Goal: Task Accomplishment & Management: Use online tool/utility

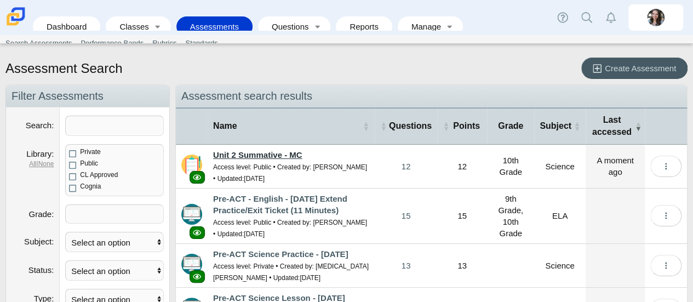
click at [219, 153] on link "Unit 2 Summative - MC" at bounding box center [257, 154] width 89 height 9
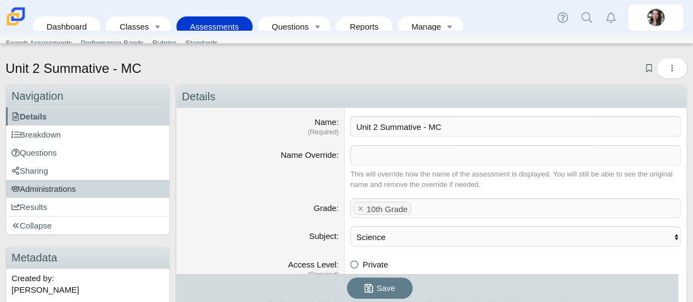
click at [60, 181] on link "Administrations" at bounding box center [87, 189] width 163 height 18
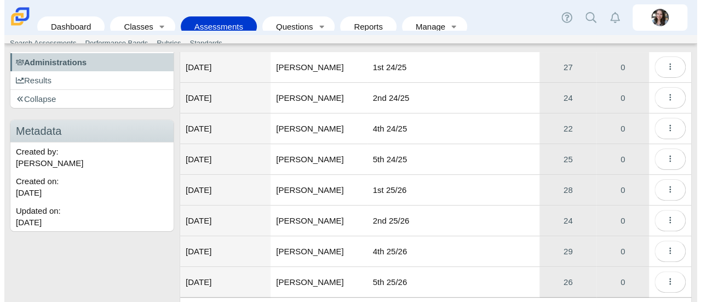
scroll to position [171, 0]
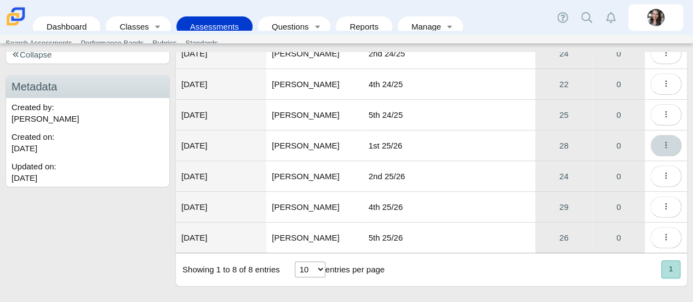
click at [662, 142] on button "More options" at bounding box center [665, 145] width 31 height 21
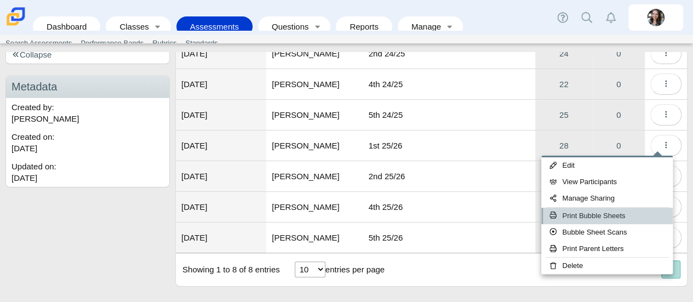
click at [572, 217] on link "Print Bubble Sheets" at bounding box center [606, 216] width 131 height 16
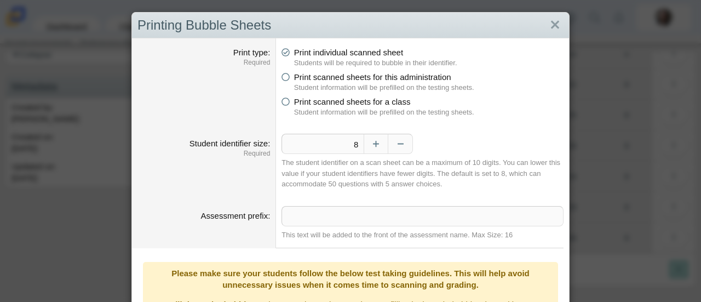
click at [340, 82] on span "Print scanned sheets for this administration" at bounding box center [372, 76] width 157 height 9
click at [288, 78] on input "Print scanned sheets for this administration" at bounding box center [284, 74] width 7 height 7
radio input "true"
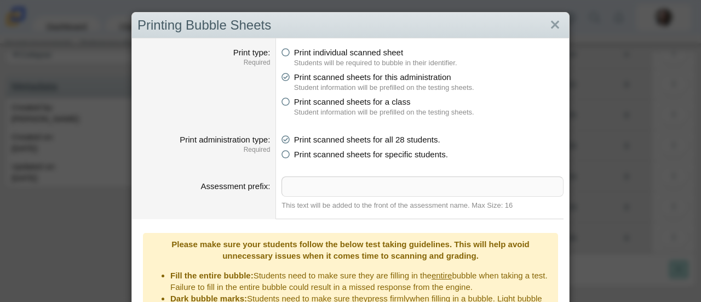
scroll to position [160, 0]
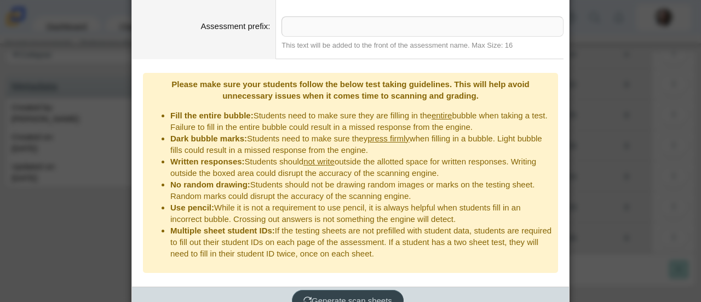
click at [340, 296] on span "Generate scan sheets" at bounding box center [347, 300] width 89 height 9
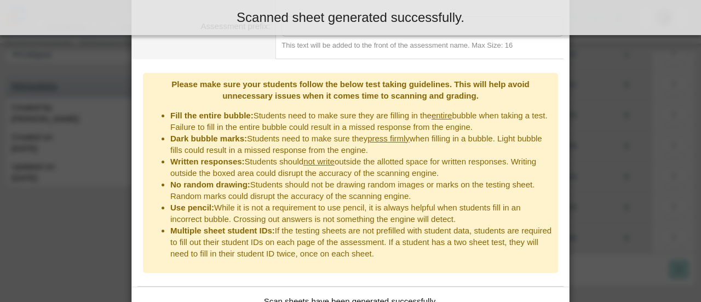
scroll to position [244, 0]
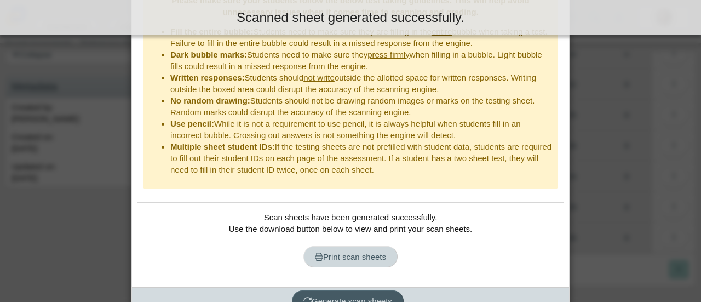
click at [342, 252] on span "Print scan sheets" at bounding box center [350, 256] width 71 height 9
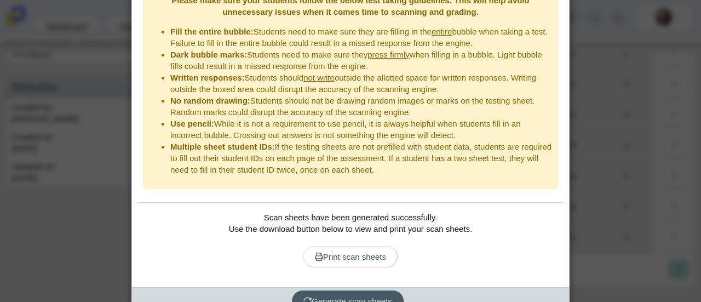
click at [639, 125] on div "Printing Bubble Sheets Print type Required Print individual scanned sheet Stude…" at bounding box center [350, 151] width 701 height 302
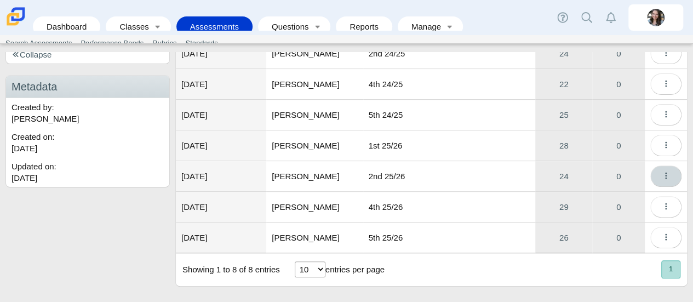
click at [662, 172] on icon "More options" at bounding box center [666, 175] width 8 height 8
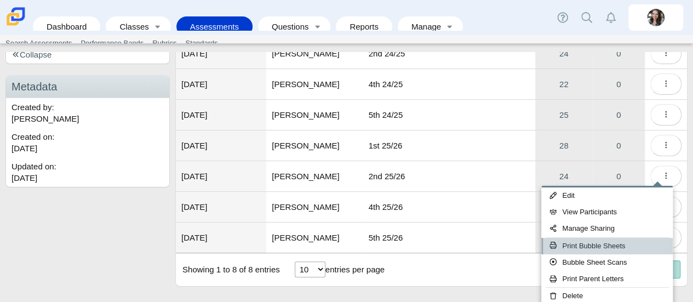
click at [581, 243] on link "Print Bubble Sheets" at bounding box center [606, 246] width 131 height 16
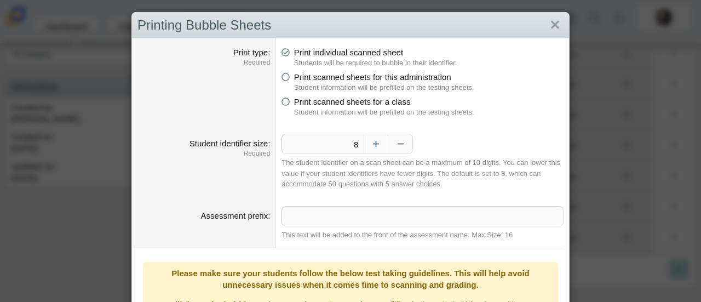
click at [321, 66] on dfn "Students will be required to bubble in their identifier." at bounding box center [428, 63] width 269 height 10
click at [289, 74] on li "Print scanned sheets for this administration Student information will be prefil…" at bounding box center [423, 81] width 282 height 21
click at [276, 74] on dd "Print individual scanned sheet Students will be required to bubble in their ide…" at bounding box center [422, 82] width 293 height 88
click at [284, 77] on icon at bounding box center [286, 75] width 8 height 8
click at [284, 77] on input "Print scanned sheets for this administration" at bounding box center [284, 74] width 7 height 7
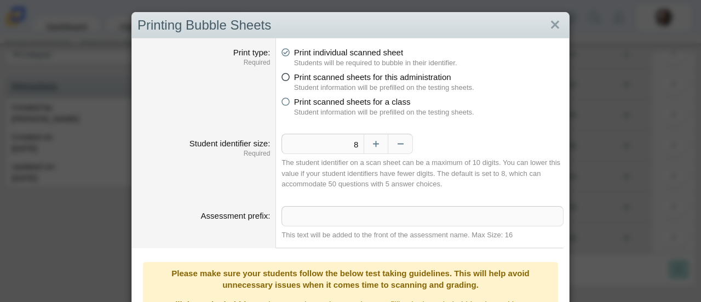
radio input "true"
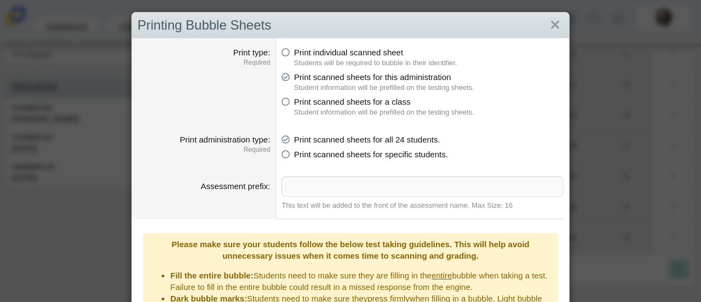
scroll to position [160, 0]
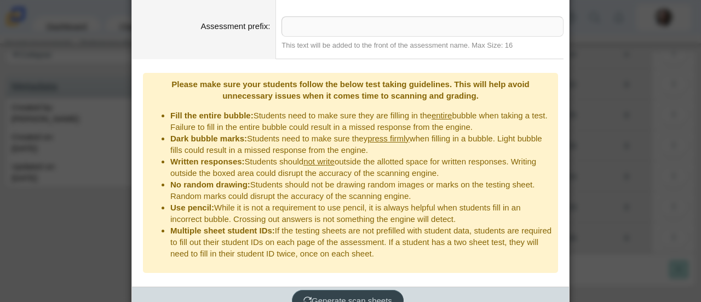
click at [325, 296] on span "Generate scan sheets" at bounding box center [347, 300] width 89 height 9
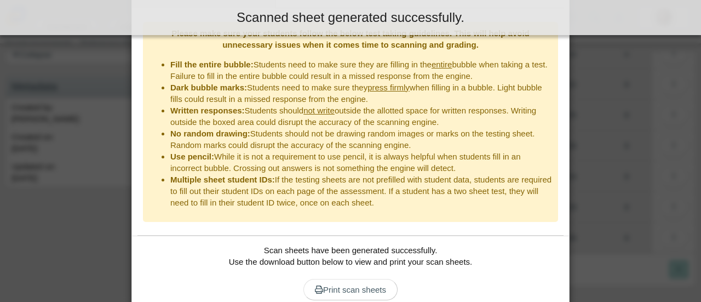
scroll to position [244, 0]
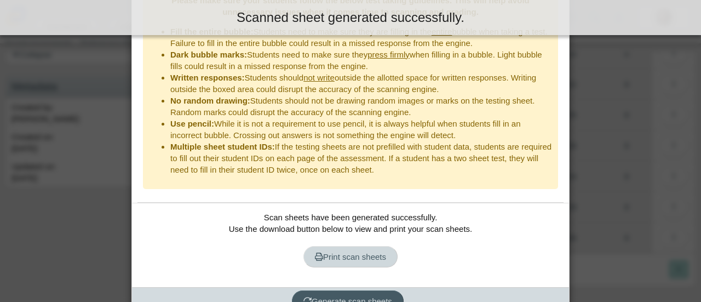
click at [337, 252] on span "Print scan sheets" at bounding box center [350, 256] width 71 height 9
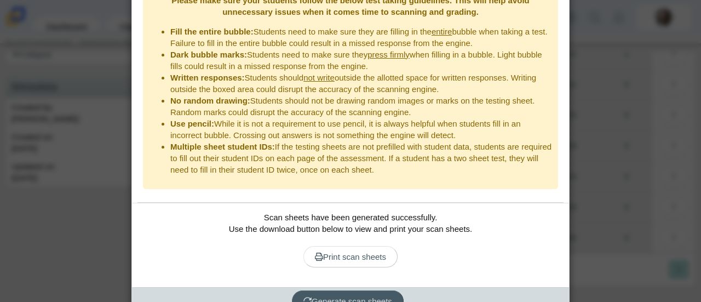
click at [592, 51] on div "Printing Bubble Sheets Print type Required Print individual scanned sheet Stude…" at bounding box center [350, 151] width 701 height 302
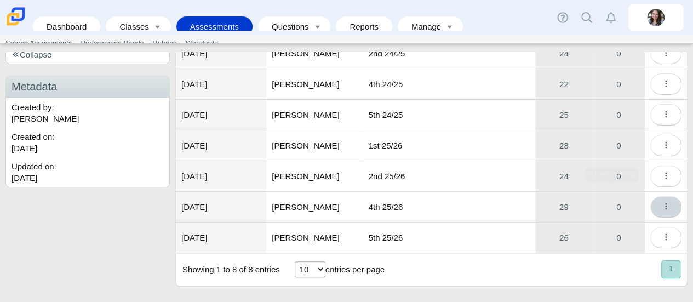
click at [650, 200] on button "More options" at bounding box center [665, 206] width 31 height 21
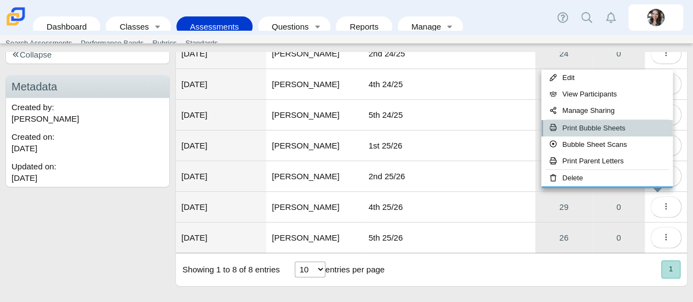
click at [603, 133] on link "Print Bubble Sheets" at bounding box center [606, 128] width 131 height 16
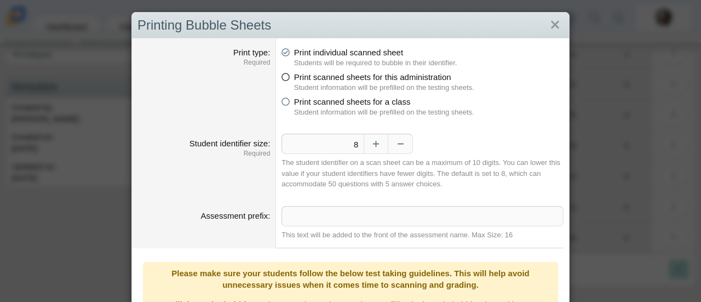
click at [284, 76] on icon at bounding box center [286, 75] width 8 height 8
click at [284, 76] on input "Print scanned sheets for this administration" at bounding box center [284, 74] width 7 height 7
radio input "true"
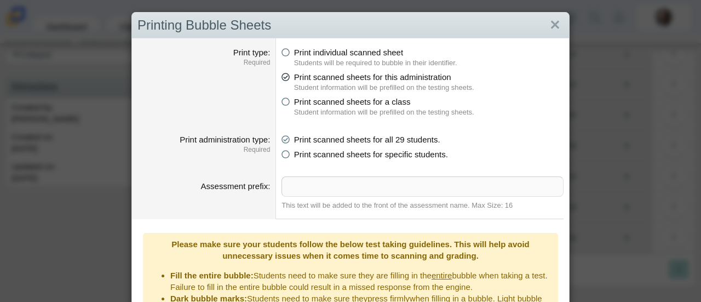
scroll to position [160, 0]
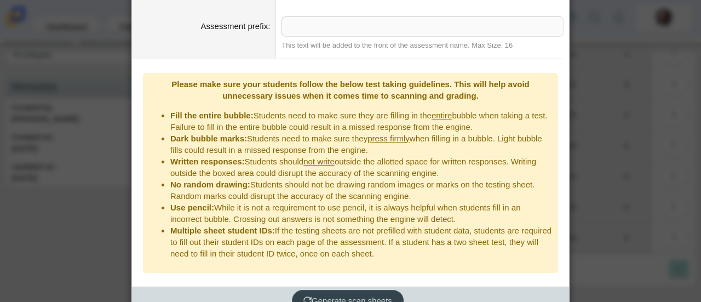
click at [312, 296] on span "Generate scan sheets" at bounding box center [347, 300] width 89 height 9
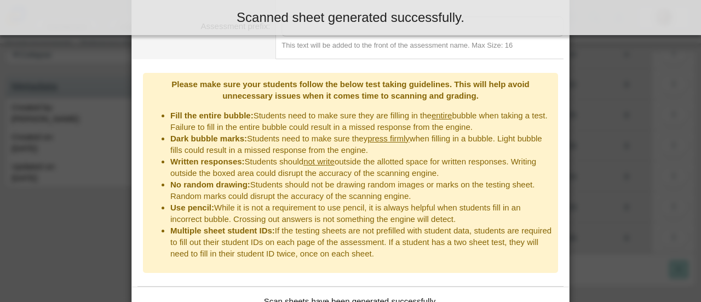
scroll to position [244, 0]
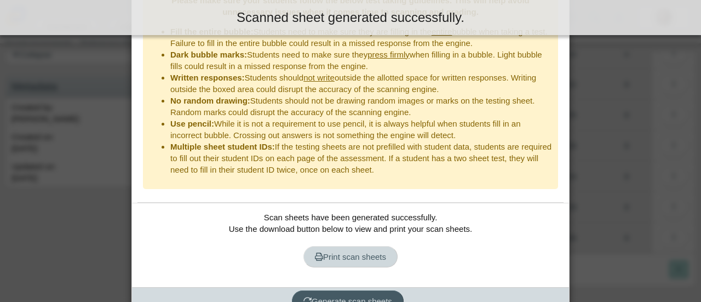
click at [331, 252] on span "Print scan sheets" at bounding box center [350, 256] width 71 height 9
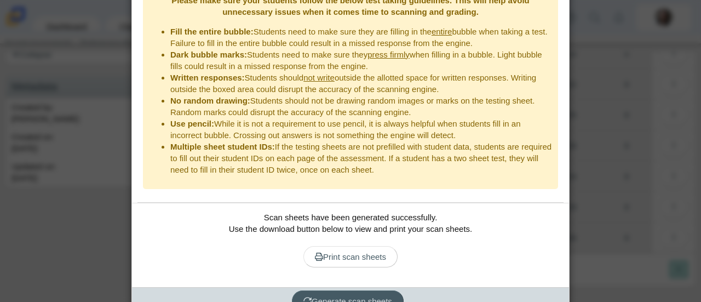
click at [599, 175] on div "Printing Bubble Sheets Print type Required Print individual scanned sheet Stude…" at bounding box center [350, 151] width 701 height 302
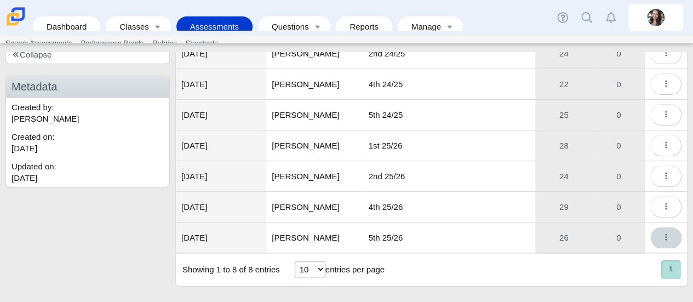
click at [662, 235] on button "More options" at bounding box center [665, 237] width 31 height 21
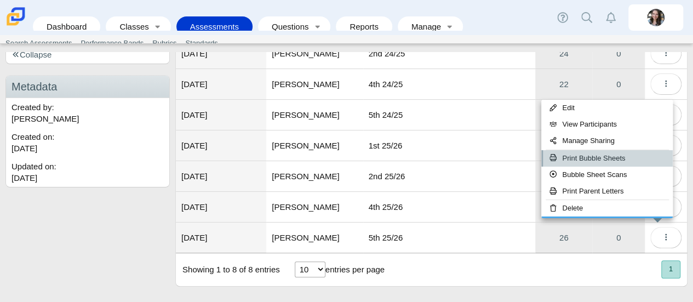
click at [574, 156] on link "Print Bubble Sheets" at bounding box center [606, 158] width 131 height 16
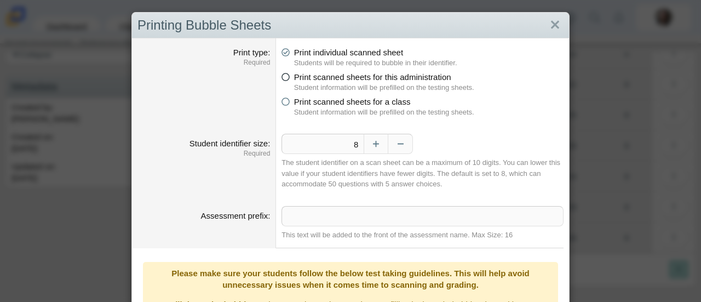
click at [294, 75] on span "Print scanned sheets for this administration" at bounding box center [372, 76] width 157 height 9
click at [288, 75] on input "Print scanned sheets for this administration" at bounding box center [284, 74] width 7 height 7
radio input "true"
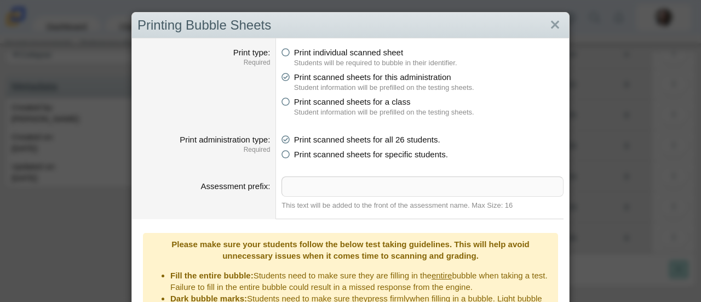
scroll to position [160, 0]
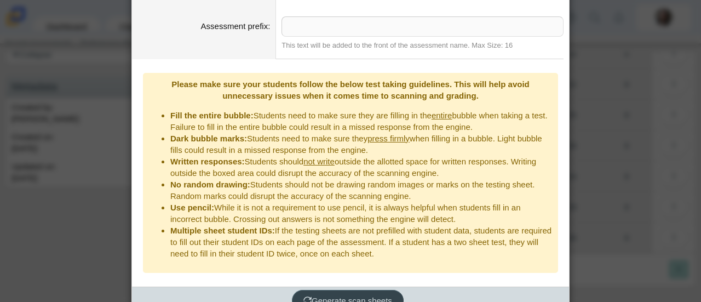
click at [342, 296] on span "Generate scan sheets" at bounding box center [347, 300] width 89 height 9
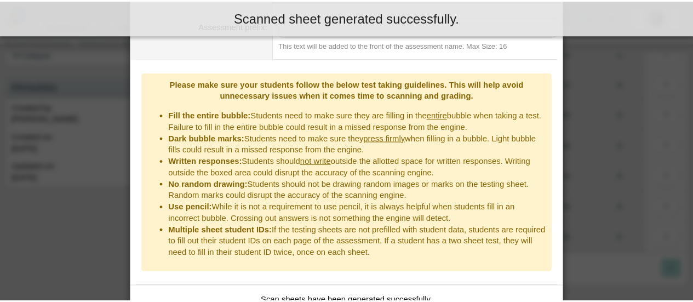
scroll to position [244, 0]
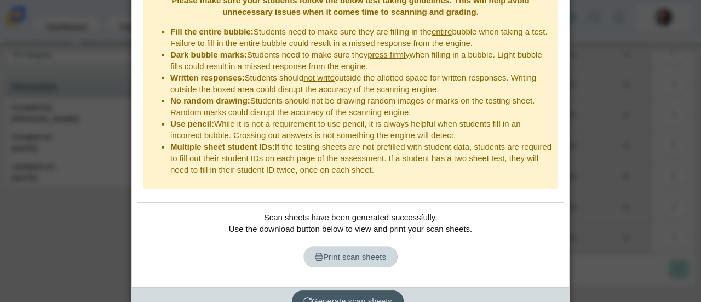
click at [337, 252] on span "Print scan sheets" at bounding box center [350, 256] width 71 height 9
click at [601, 129] on div "Printing Bubble Sheets Print type Required Print individual scanned sheet Stude…" at bounding box center [350, 151] width 701 height 302
